Goal: Find specific page/section: Find specific page/section

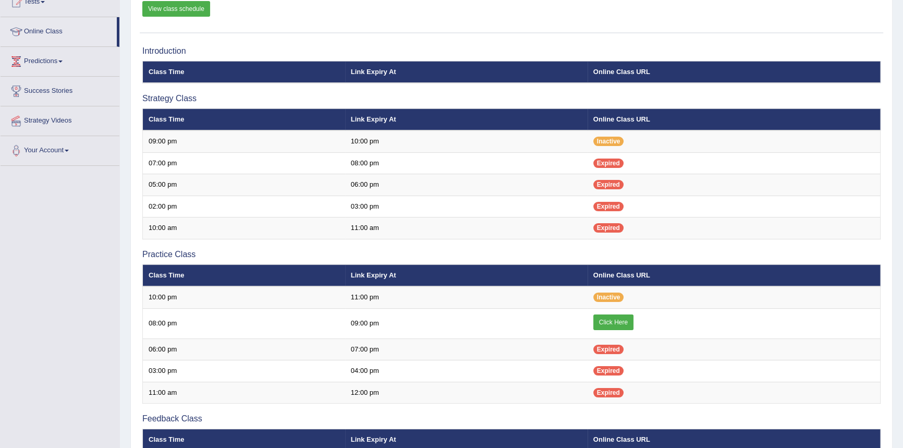
scroll to position [142, 0]
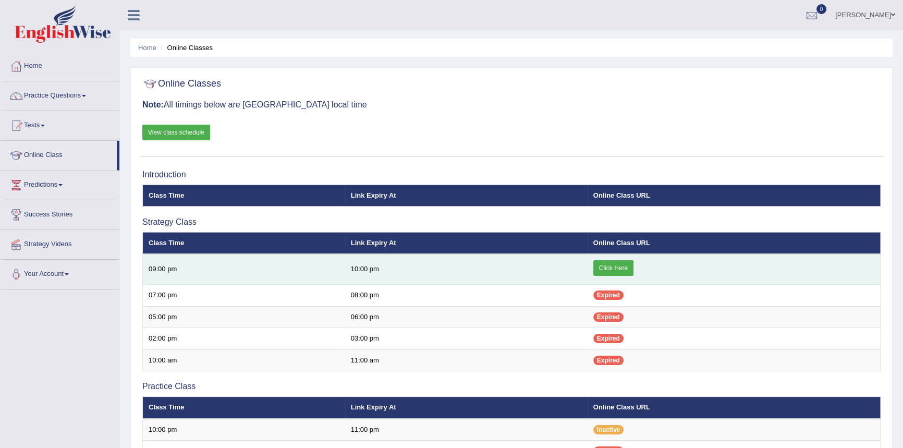
click at [612, 267] on link "Click Here" at bounding box center [613, 268] width 40 height 16
